Goal: Book appointment/travel/reservation

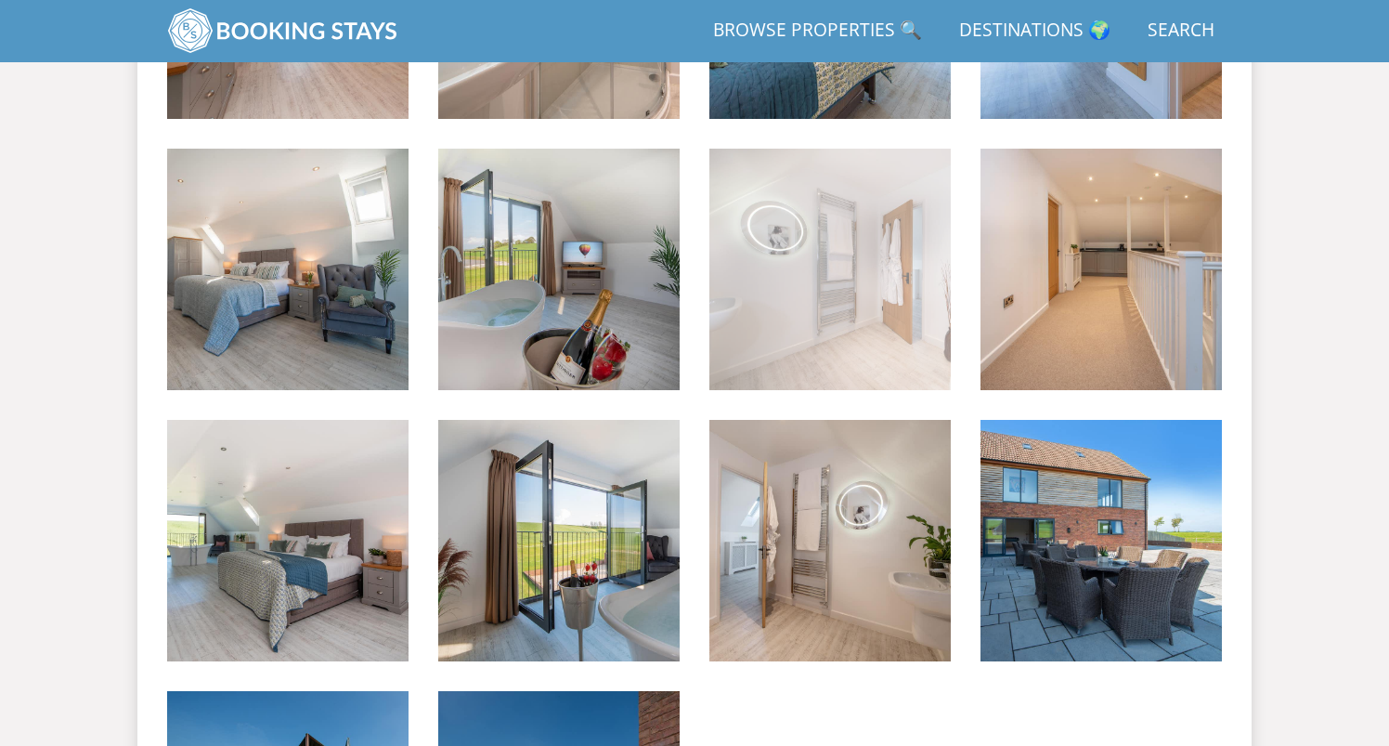
scroll to position [2938, 0]
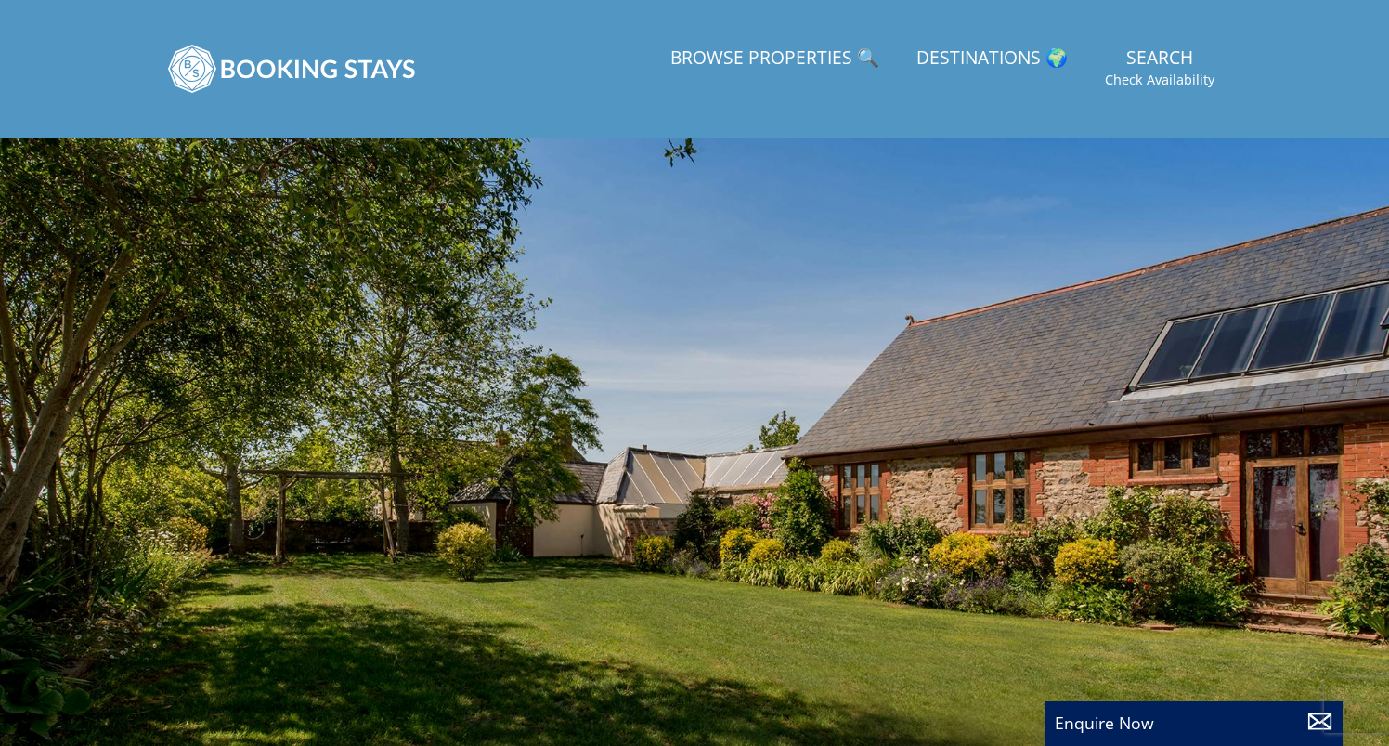
click at [843, 55] on link "Browse Properties 🔍" at bounding box center [775, 59] width 224 height 42
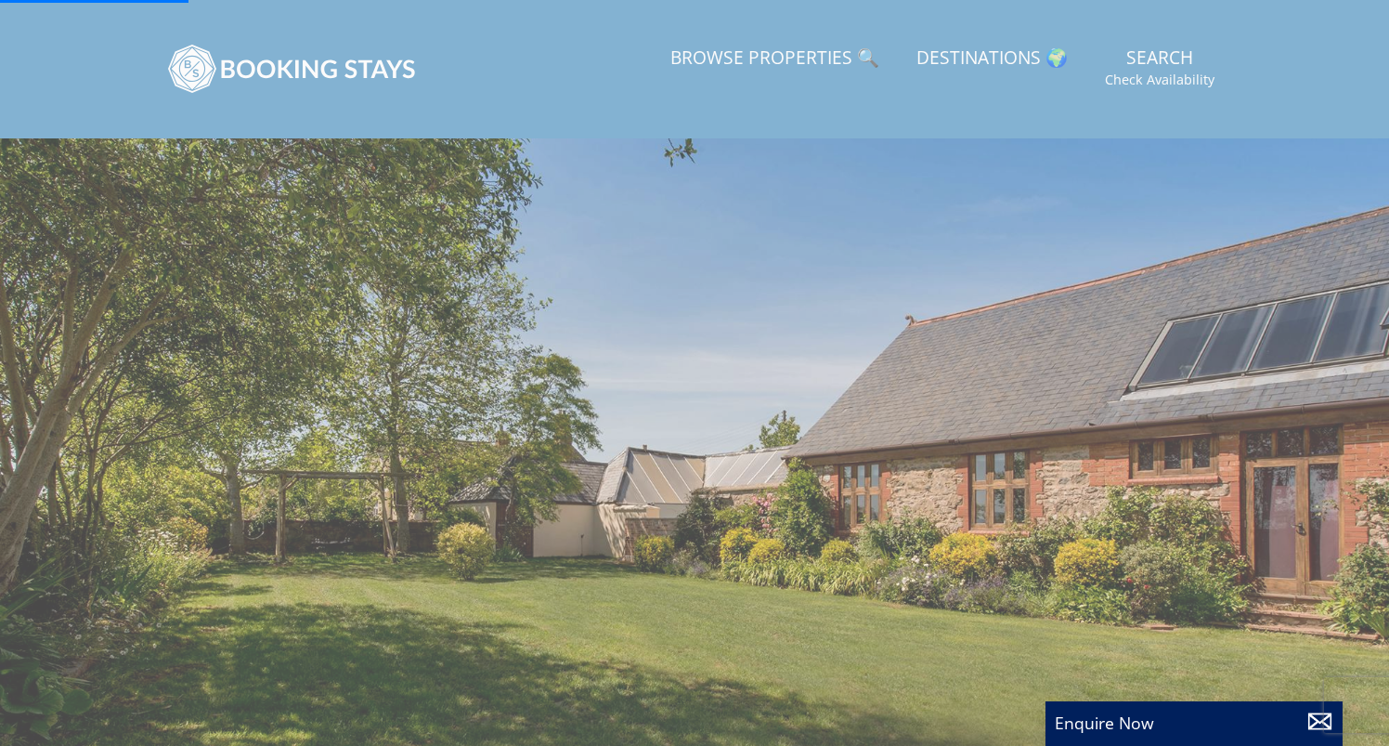
click at [858, 64] on link "Browse Properties 🔍" at bounding box center [775, 59] width 224 height 42
click at [845, 59] on link "Browse Properties 🔍" at bounding box center [775, 59] width 224 height 42
click at [1181, 49] on link "Search Check Availability" at bounding box center [1160, 68] width 124 height 60
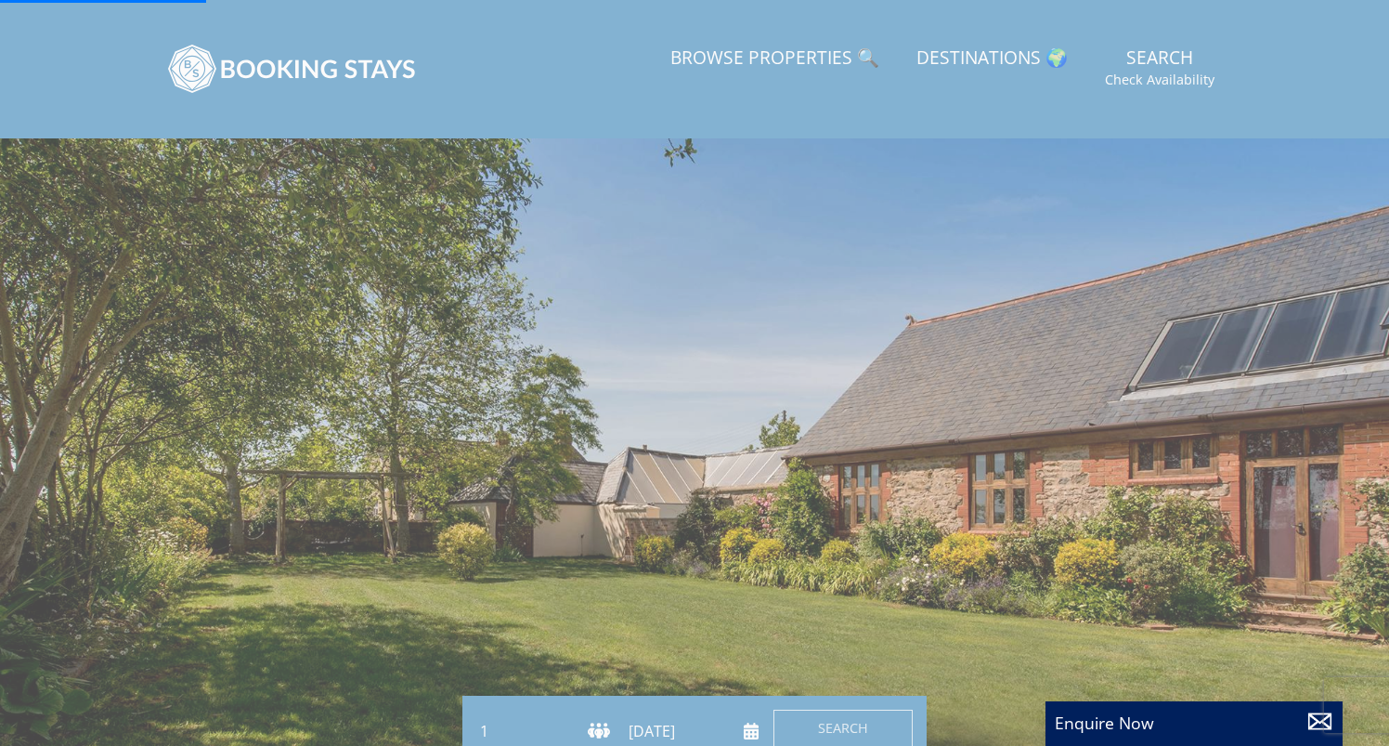
scroll to position [184, 0]
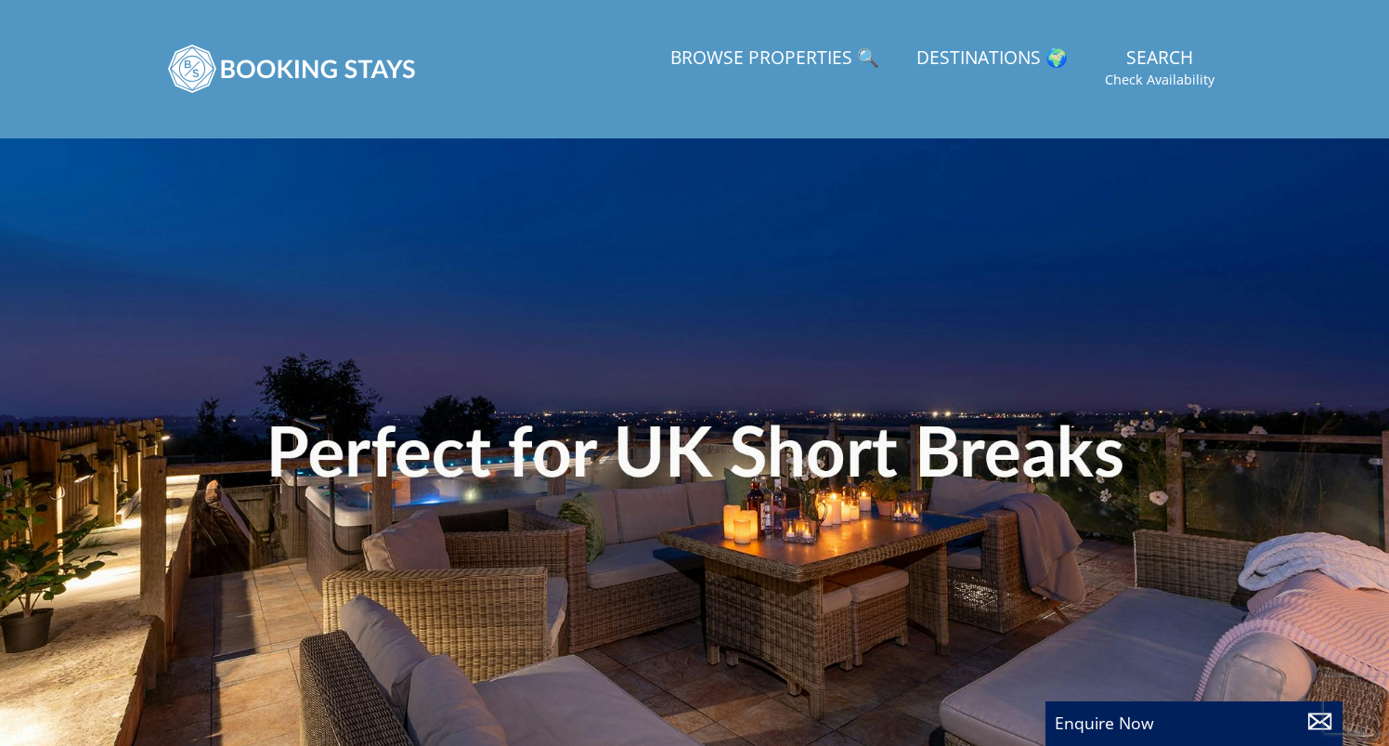
click at [1037, 66] on link "Destinations 🌍" at bounding box center [992, 59] width 166 height 42
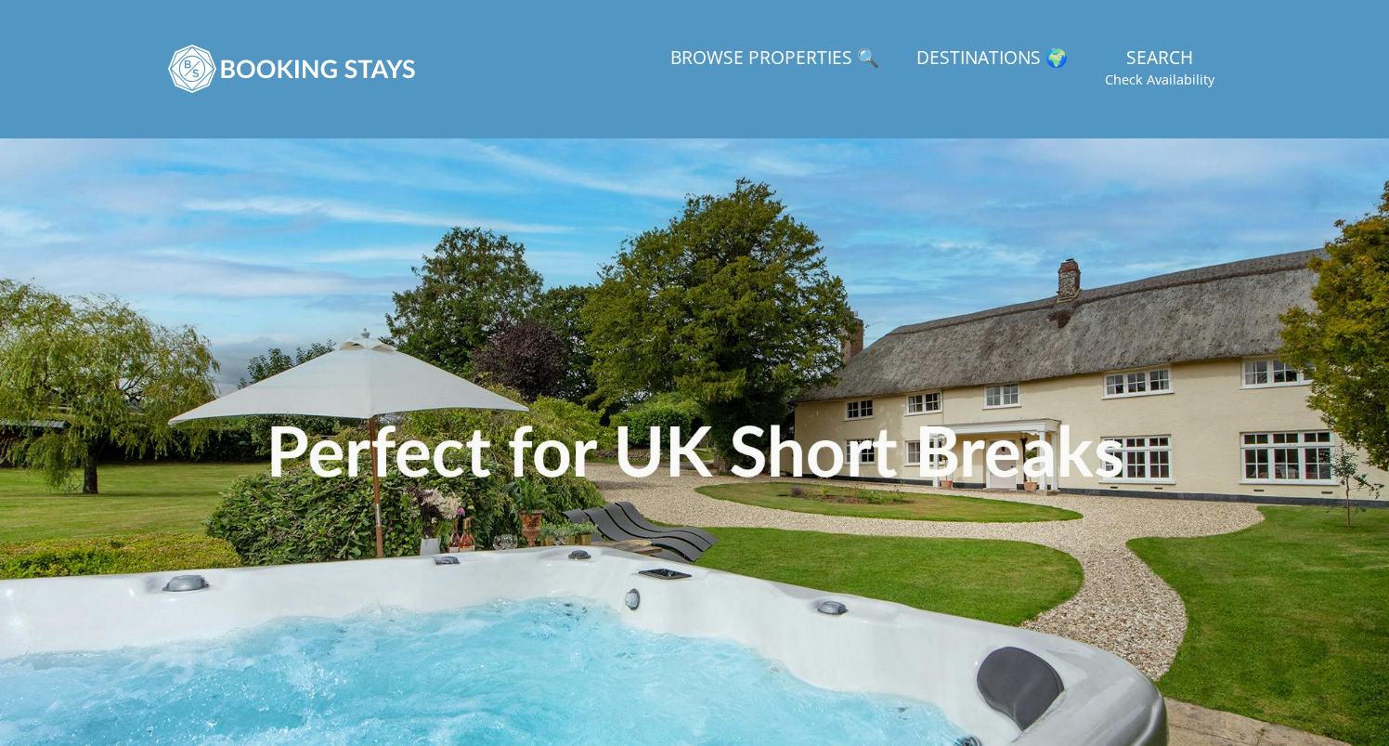
click at [1037, 66] on link "Destinations 🌍" at bounding box center [992, 59] width 166 height 42
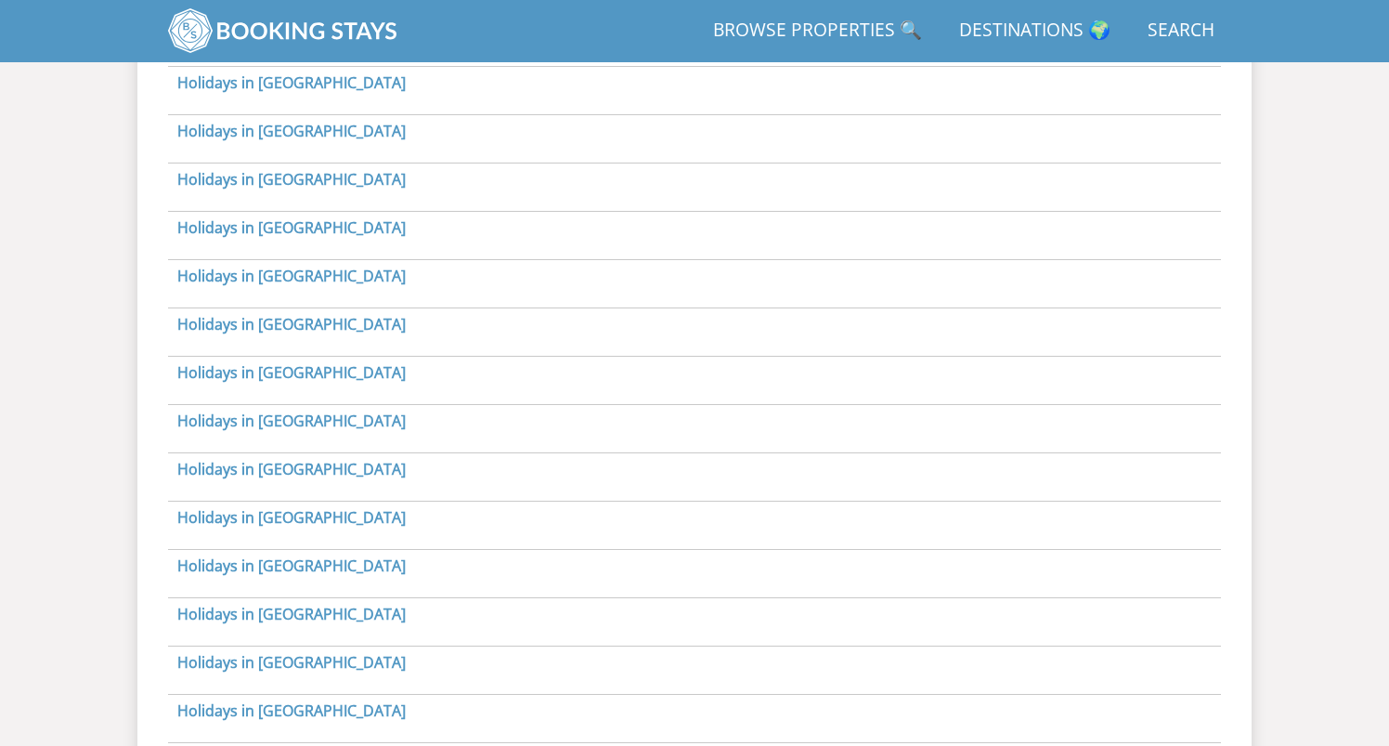
scroll to position [990, 0]
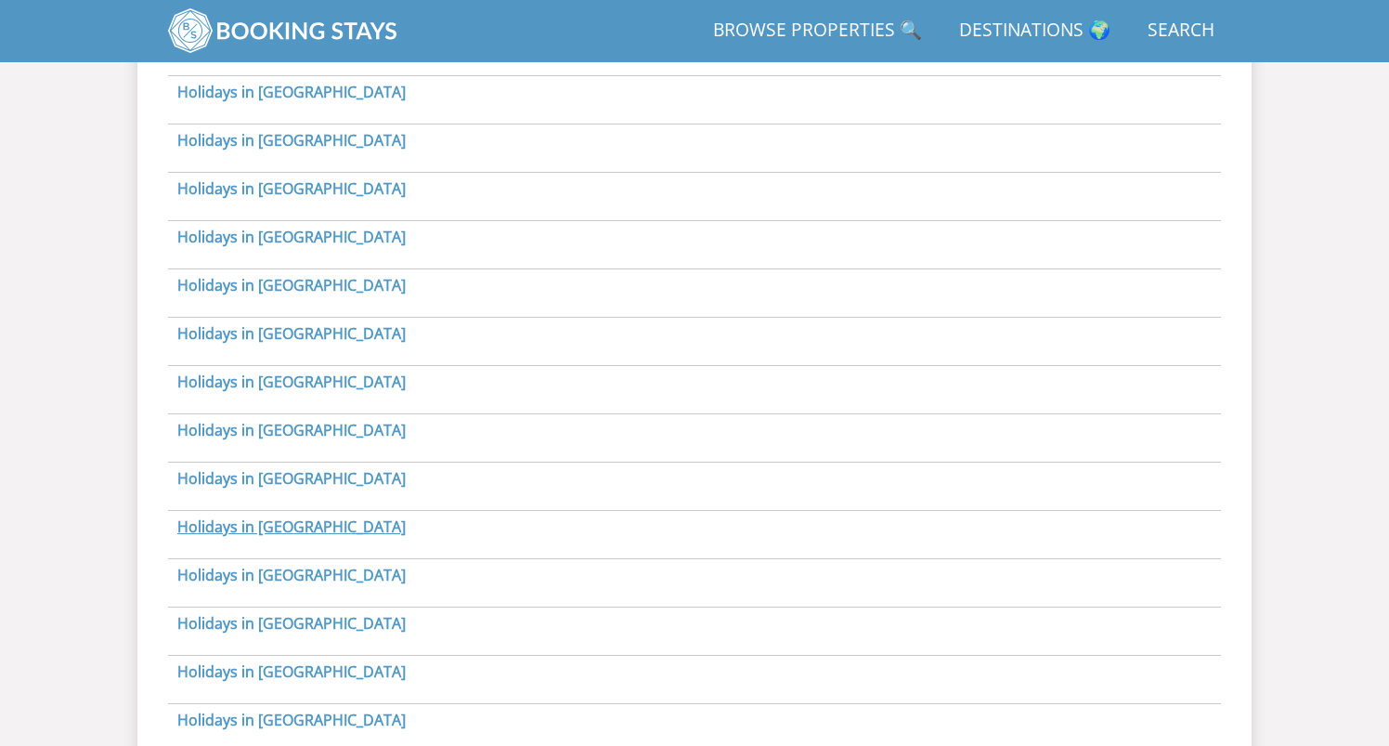
click at [356, 531] on link "Holidays in Gloucestershire" at bounding box center [291, 526] width 228 height 20
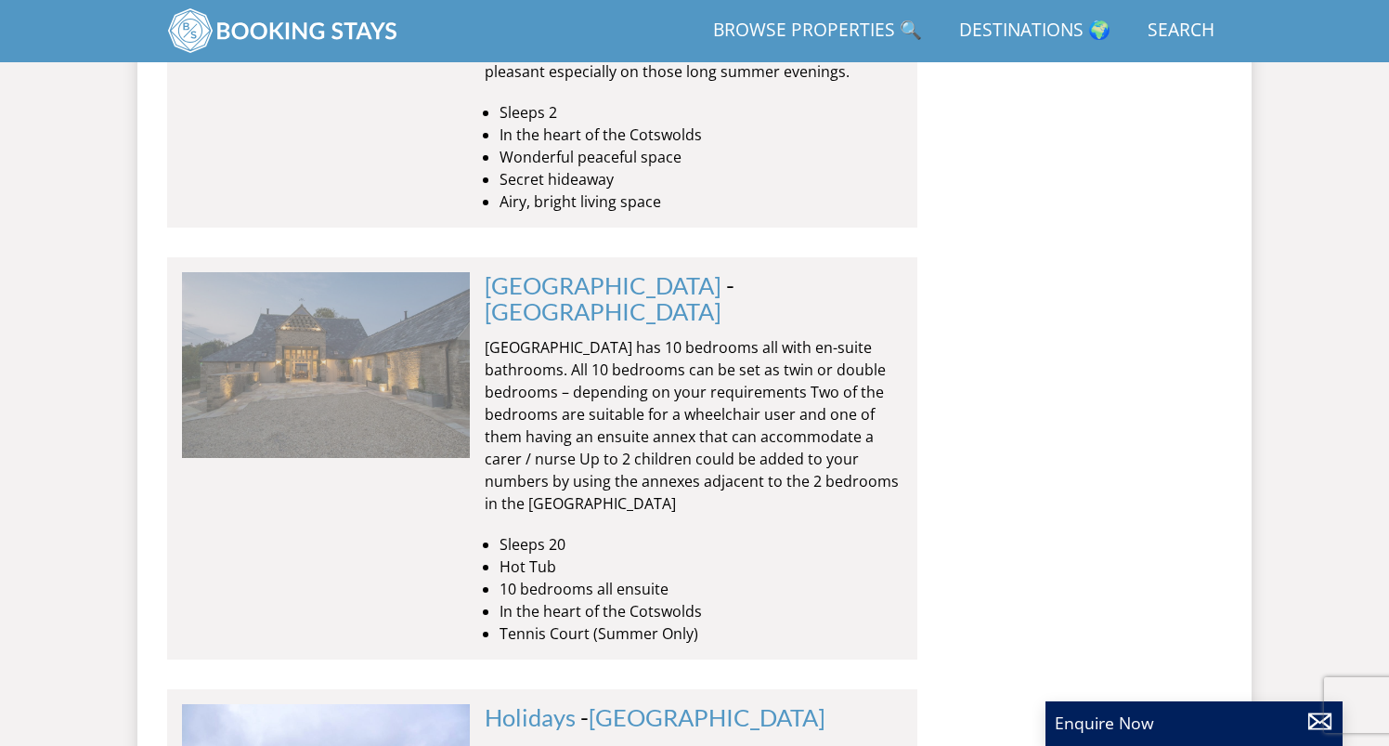
scroll to position [4121, 0]
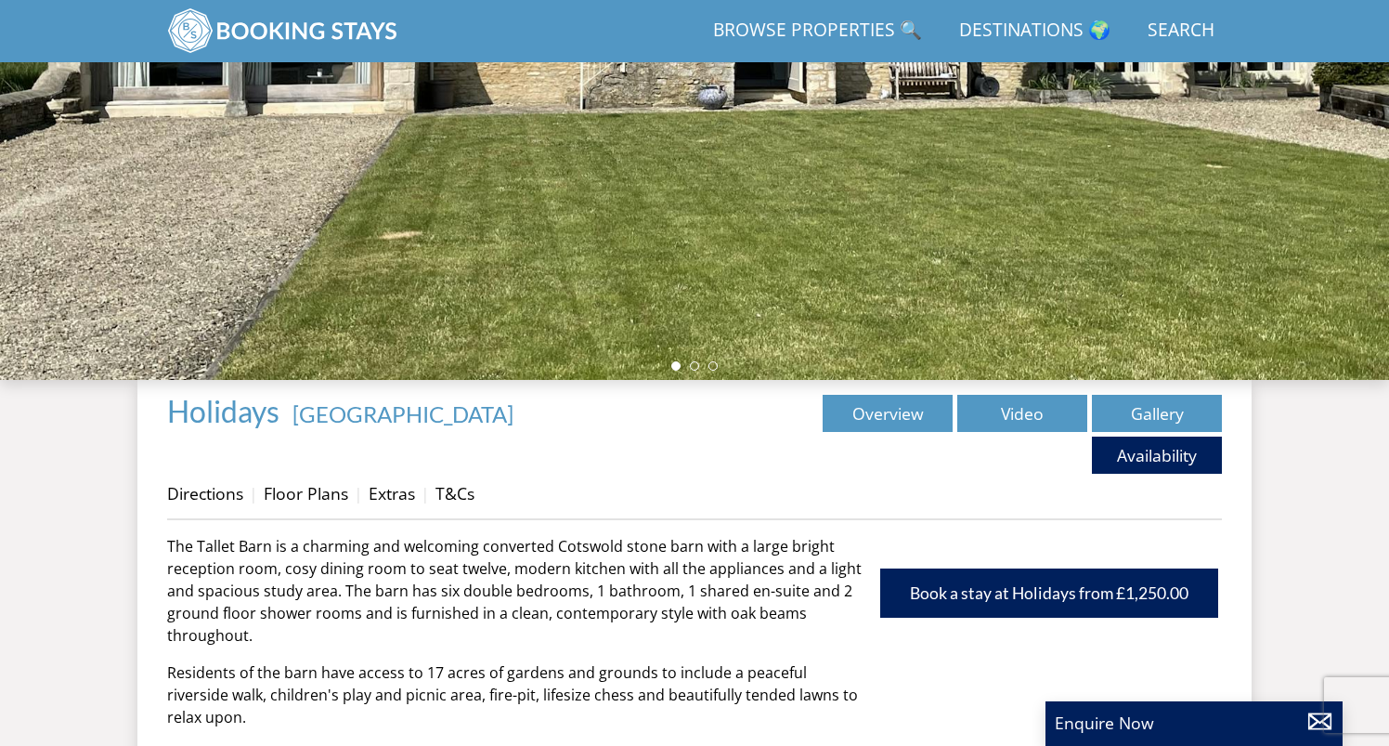
scroll to position [336, 0]
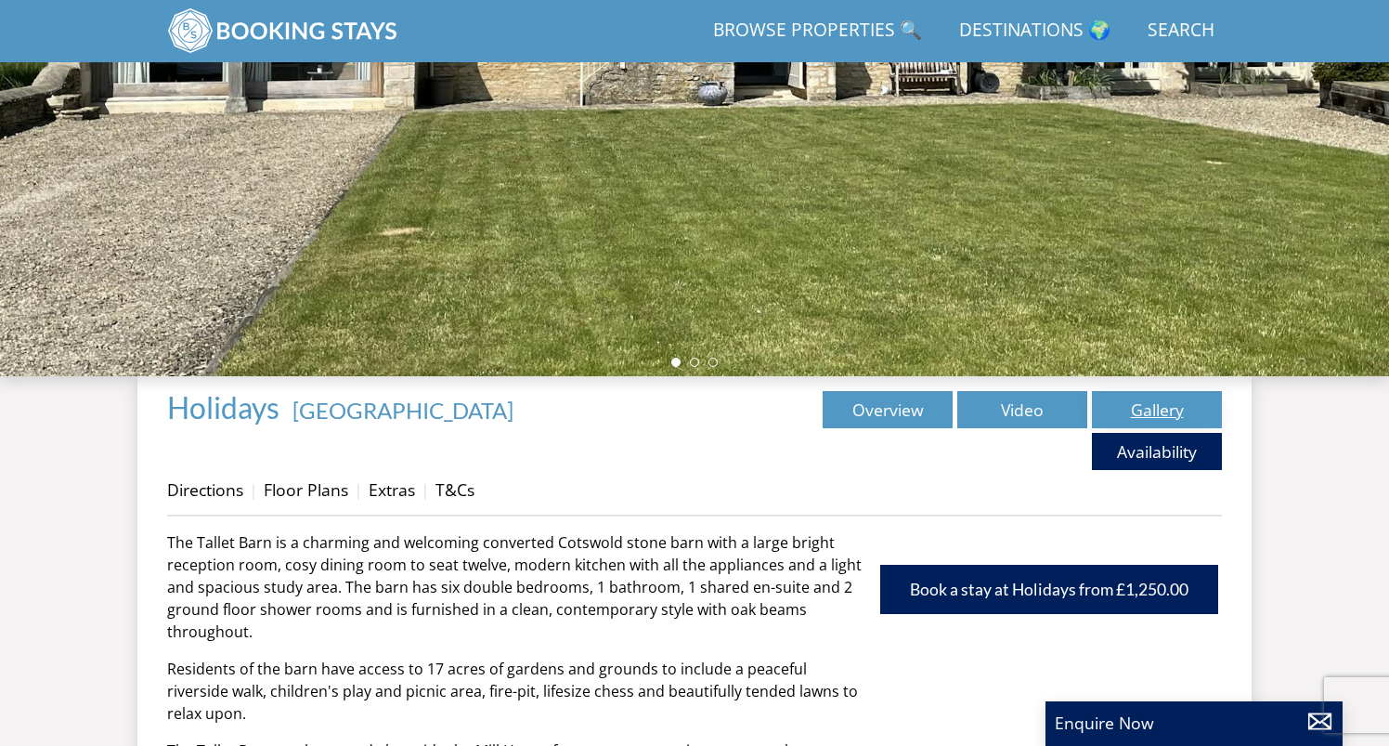
click at [1143, 400] on link "Gallery" at bounding box center [1157, 409] width 130 height 37
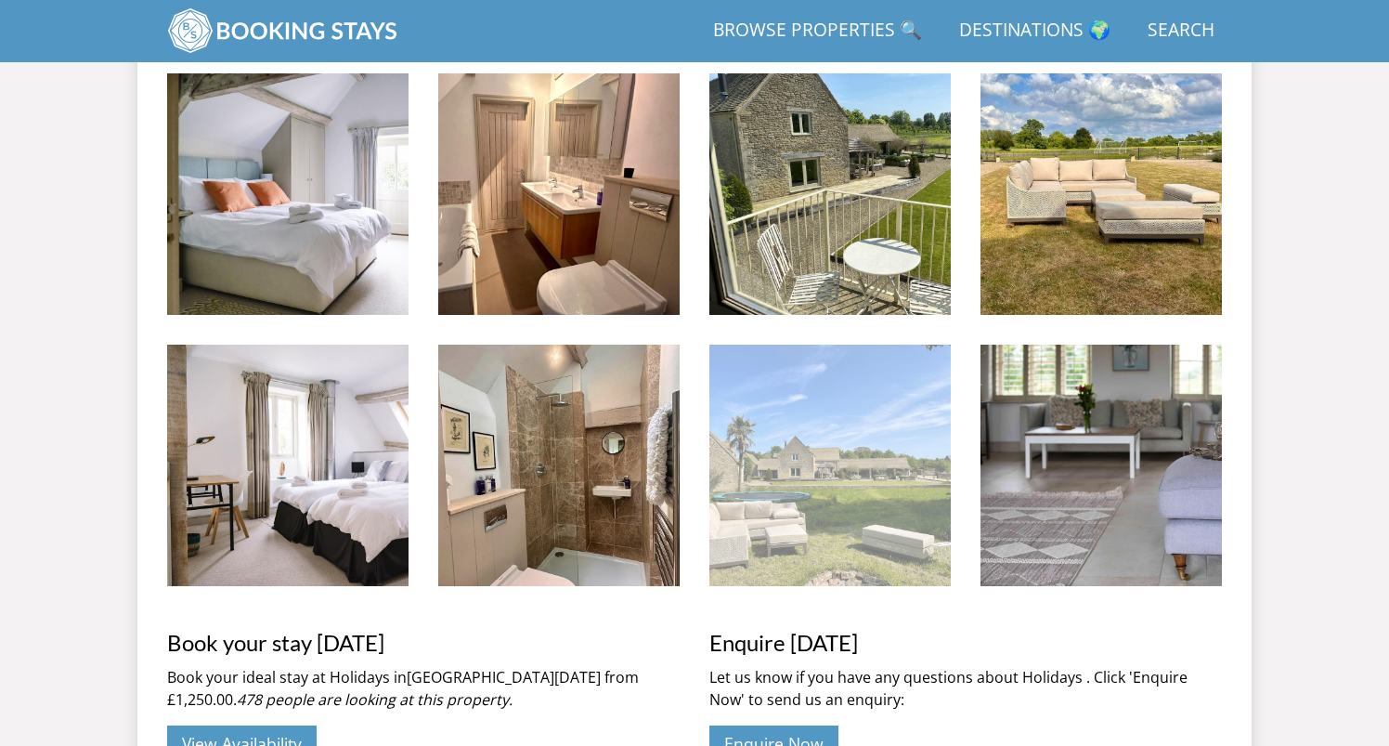
scroll to position [1611, 0]
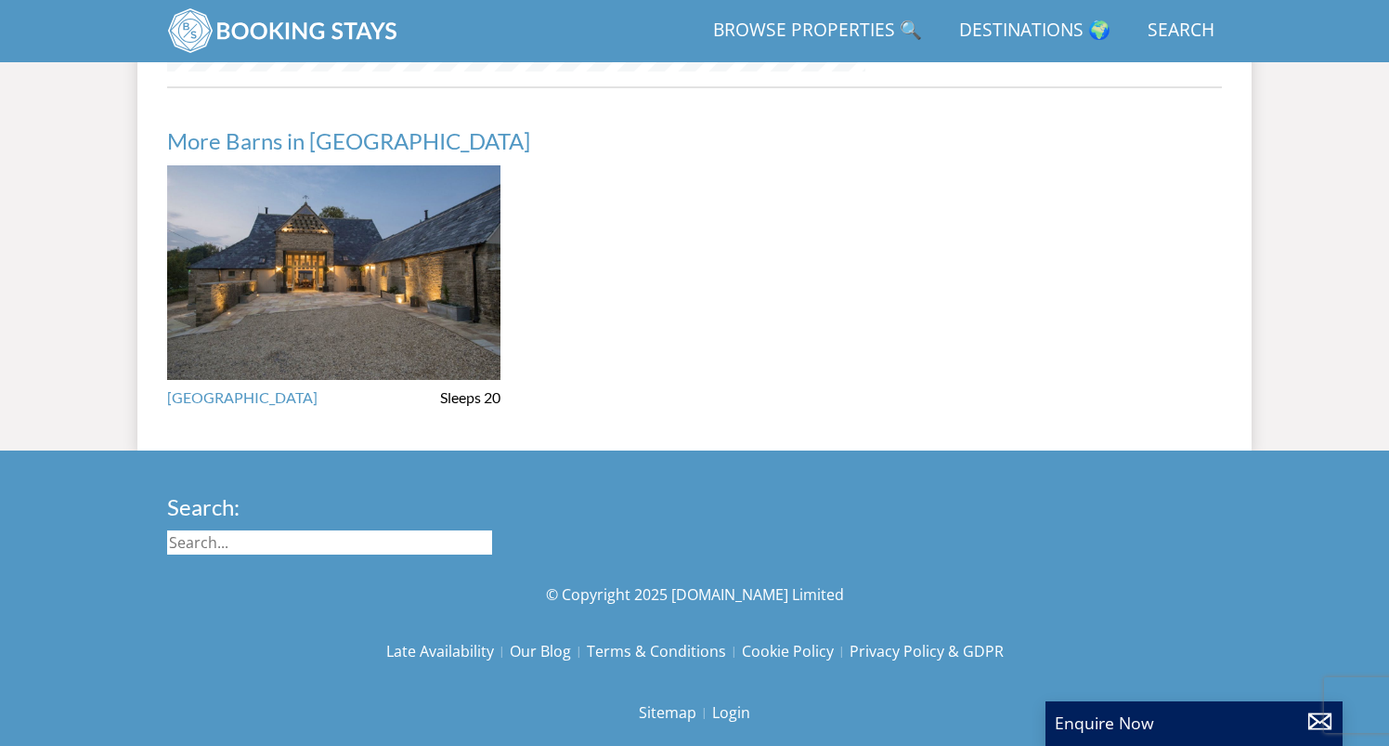
scroll to position [336, 0]
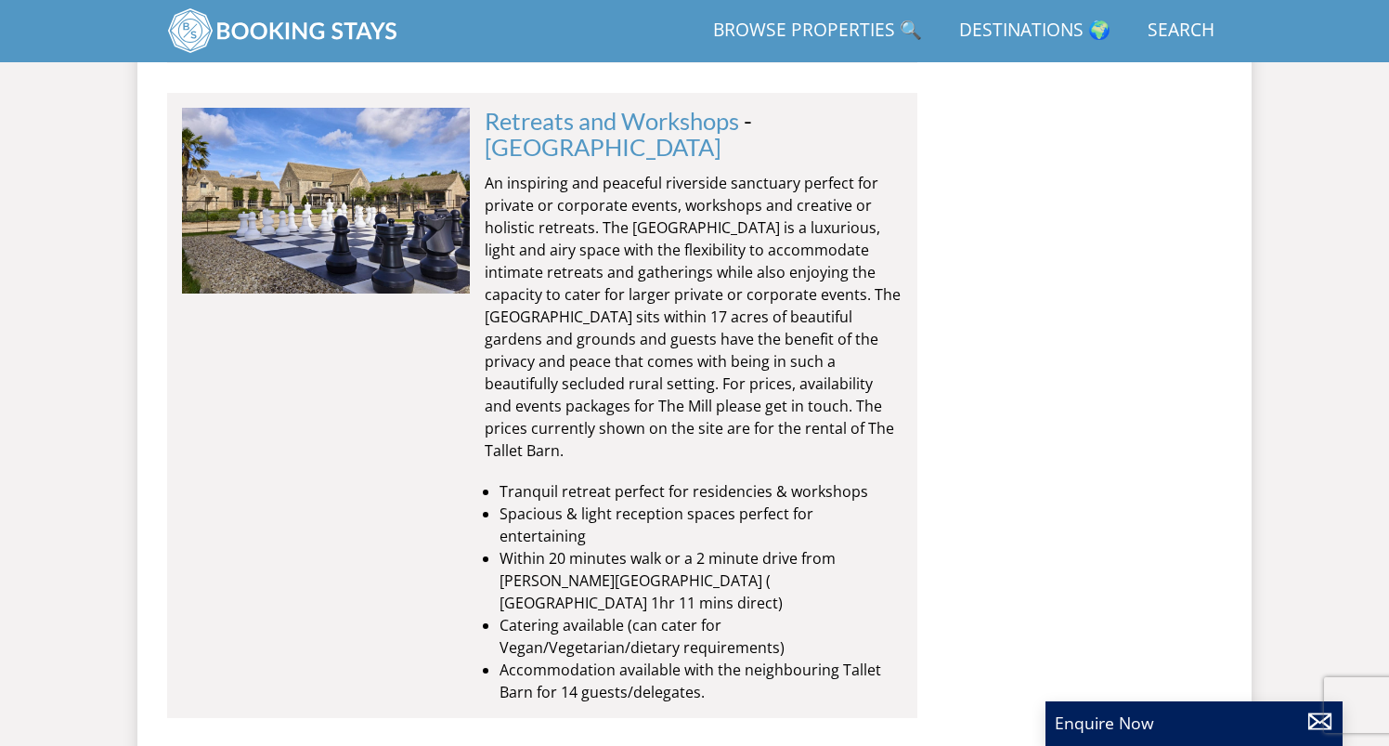
scroll to position [5182, 0]
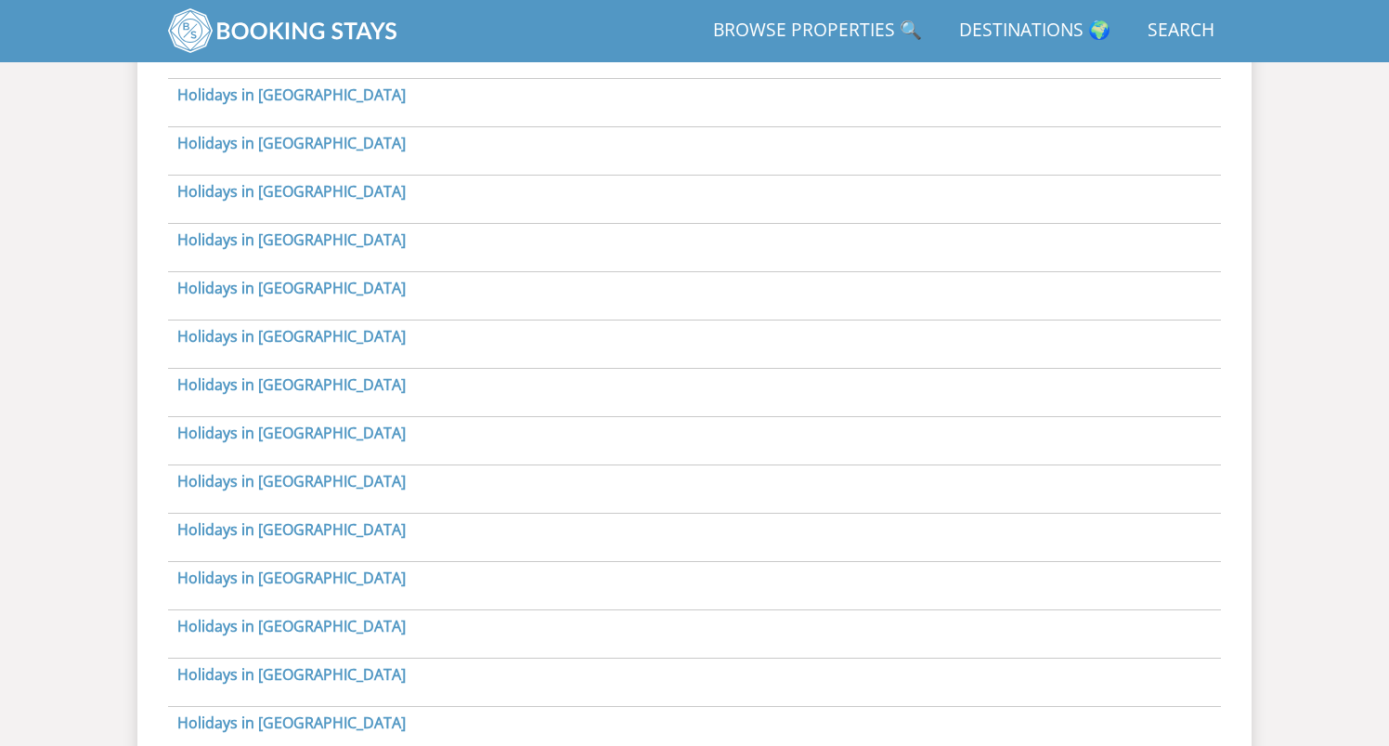
scroll to position [1068, 0]
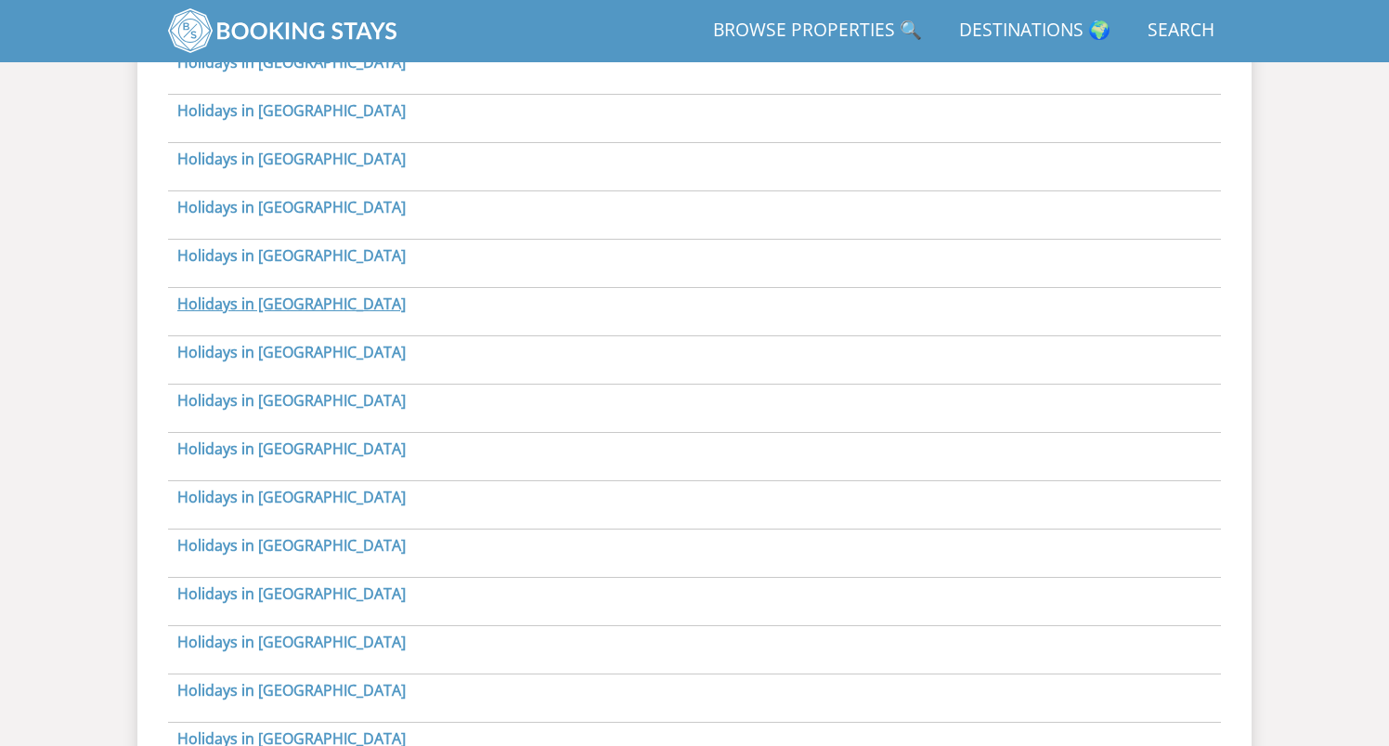
click at [323, 305] on link "Holidays in East Sussex" at bounding box center [291, 303] width 228 height 20
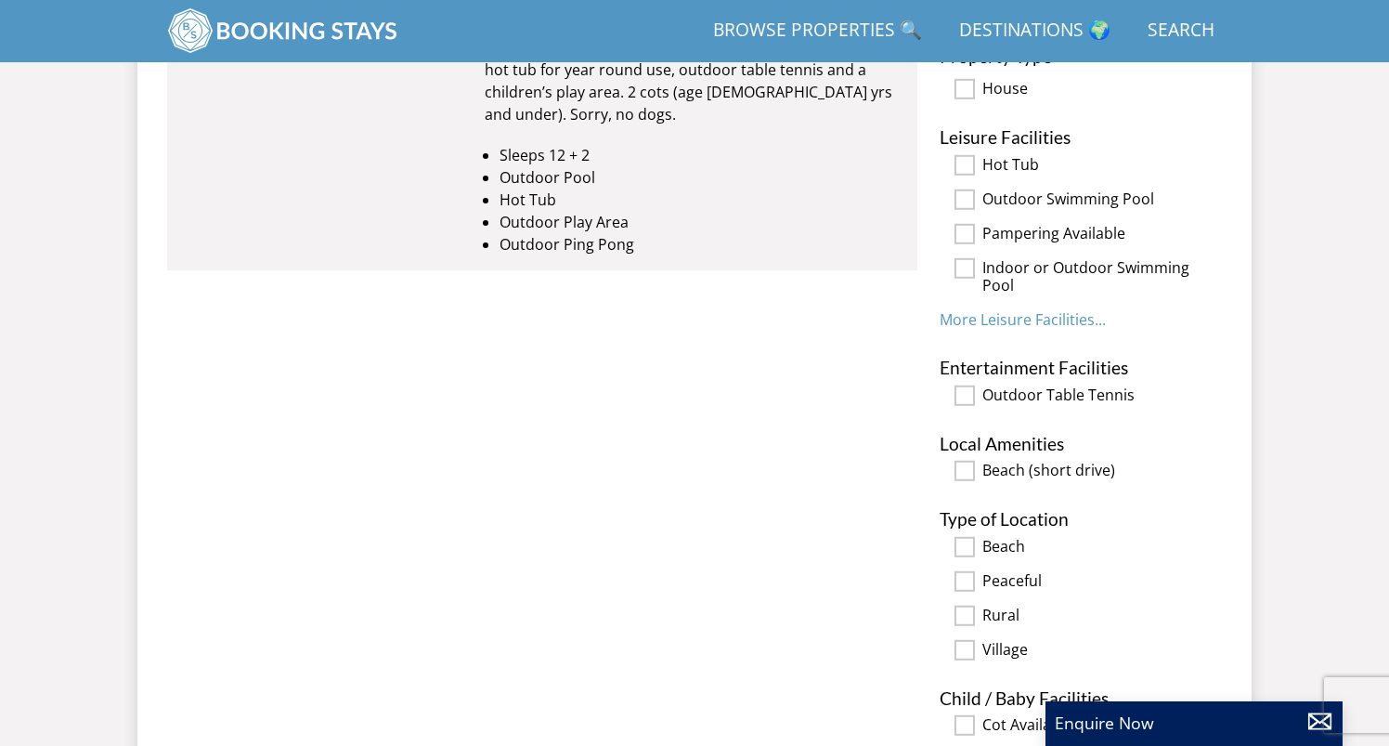
scroll to position [970, 0]
